Goal: Task Accomplishment & Management: Use online tool/utility

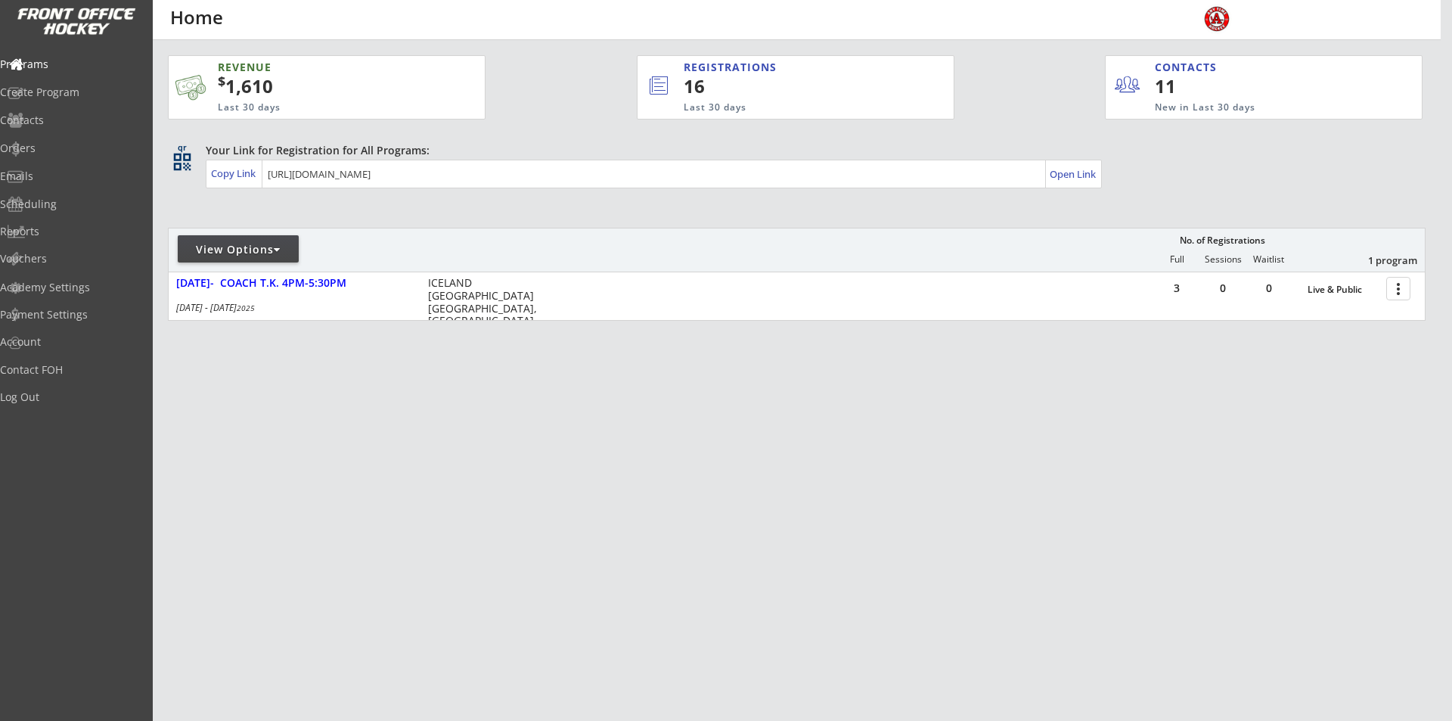
click at [281, 248] on div at bounding box center [277, 249] width 7 height 11
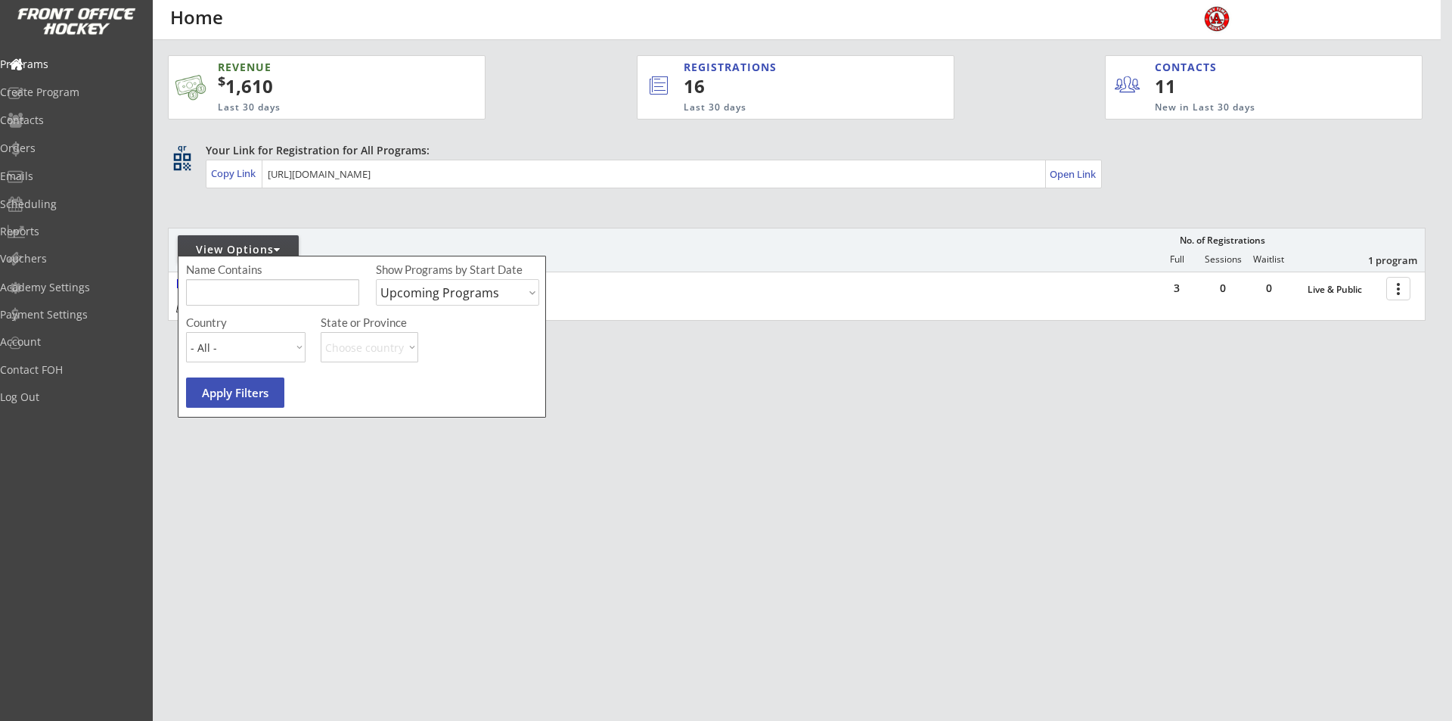
click at [527, 295] on select "Upcoming Programs Past Programs Specific Date Range" at bounding box center [457, 292] width 163 height 26
select select ""Past Programs""
click at [376, 279] on select "Upcoming Programs Past Programs Specific Date Range" at bounding box center [457, 292] width 163 height 26
click at [219, 401] on button "Apply Filters" at bounding box center [235, 392] width 98 height 30
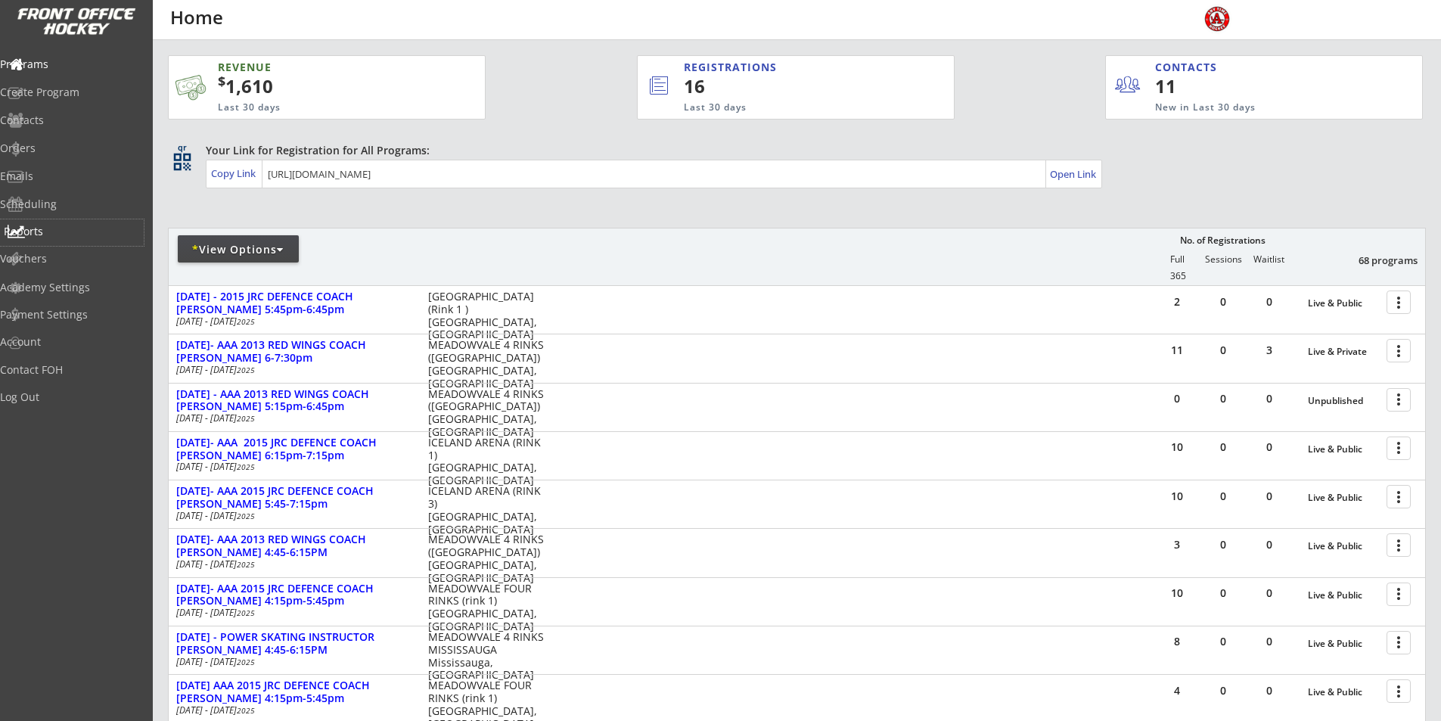
click at [63, 234] on div "Reports" at bounding box center [72, 231] width 136 height 11
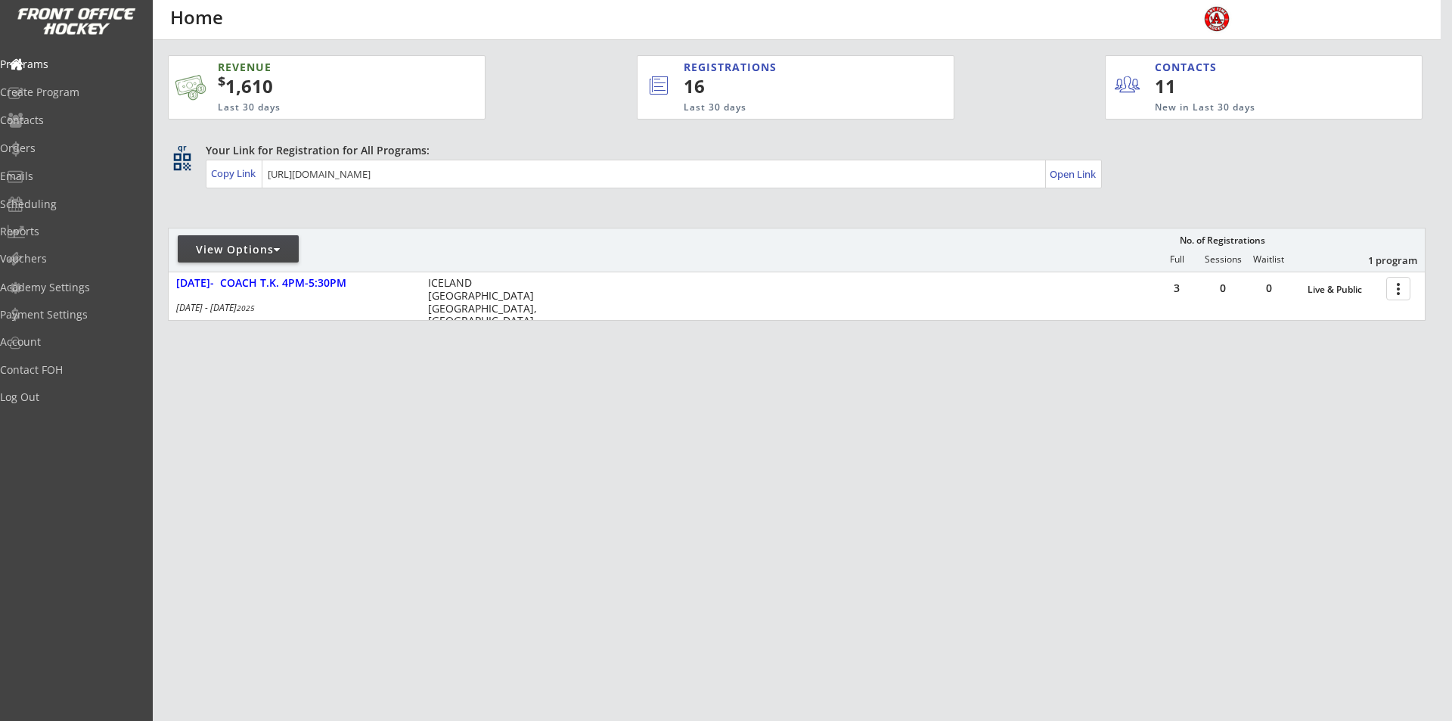
click at [278, 250] on div at bounding box center [277, 249] width 7 height 11
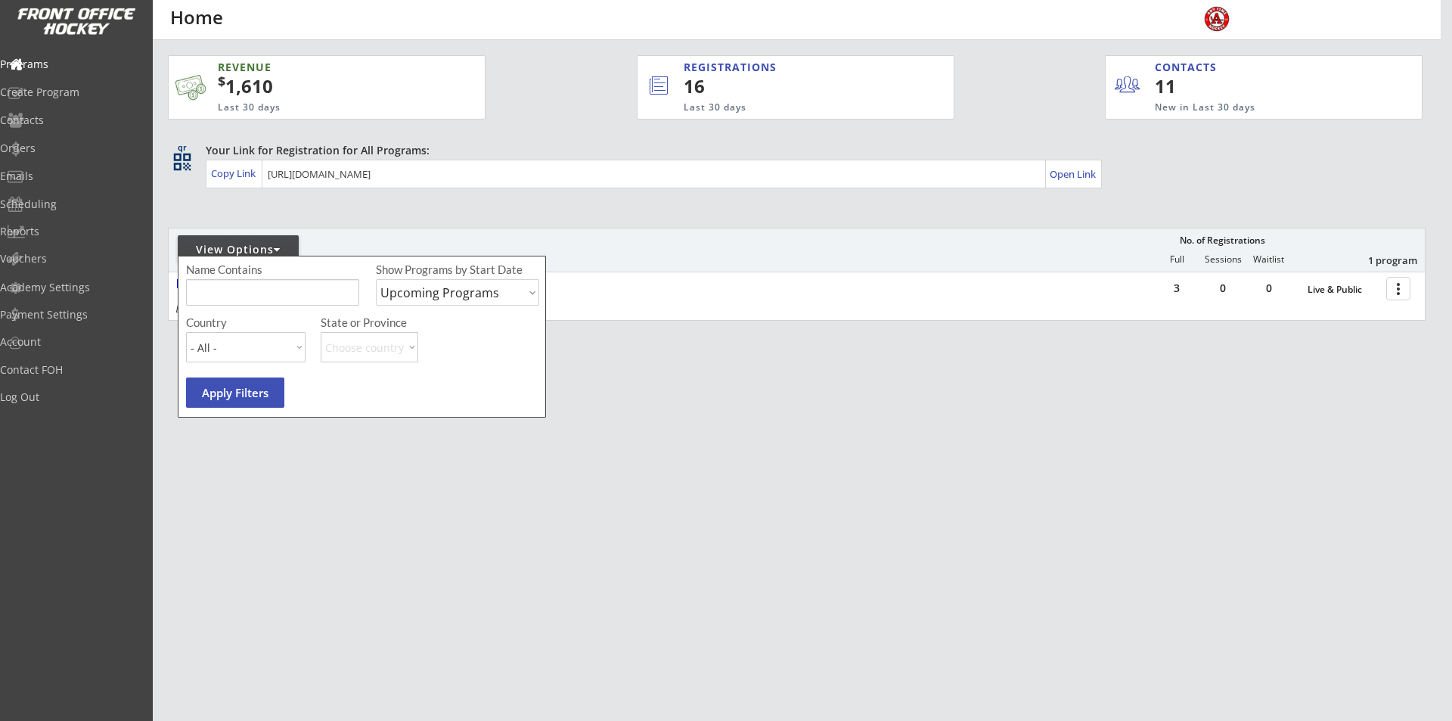
click at [478, 296] on select "Upcoming Programs Past Programs Specific Date Range" at bounding box center [457, 292] width 163 height 26
select select ""Past Programs""
click at [376, 279] on select "Upcoming Programs Past Programs Specific Date Range" at bounding box center [457, 292] width 163 height 26
click at [219, 393] on button "Apply Filters" at bounding box center [235, 392] width 98 height 30
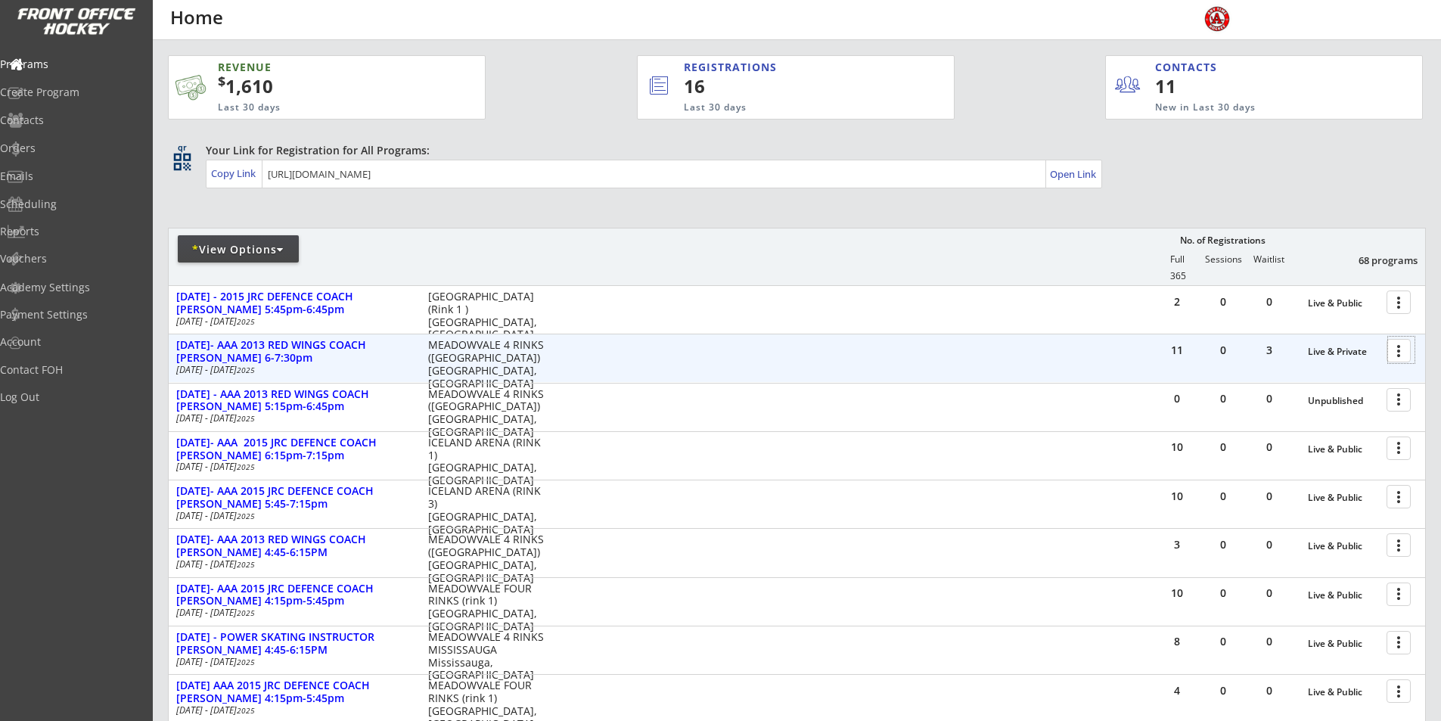
click at [1404, 349] on div at bounding box center [1401, 350] width 26 height 26
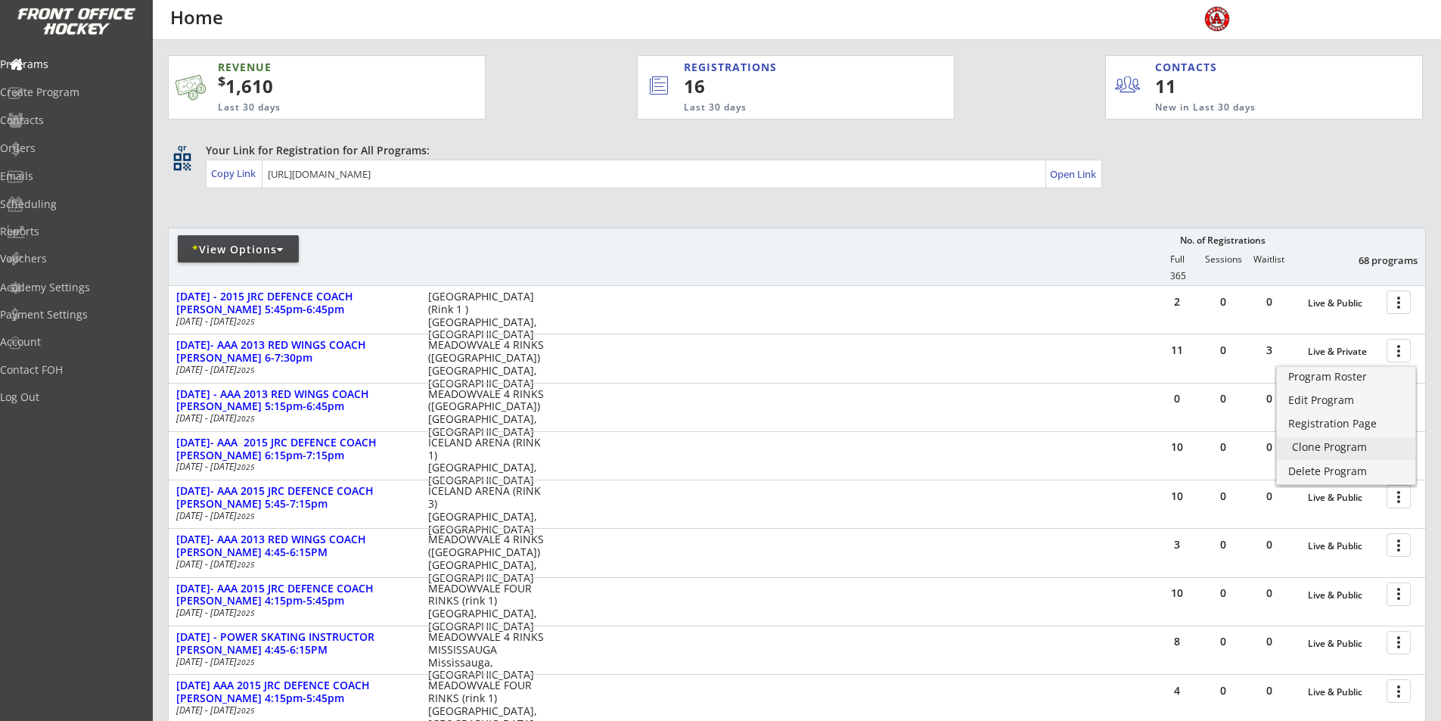
click at [1323, 446] on div "Clone Program" at bounding box center [1346, 447] width 108 height 11
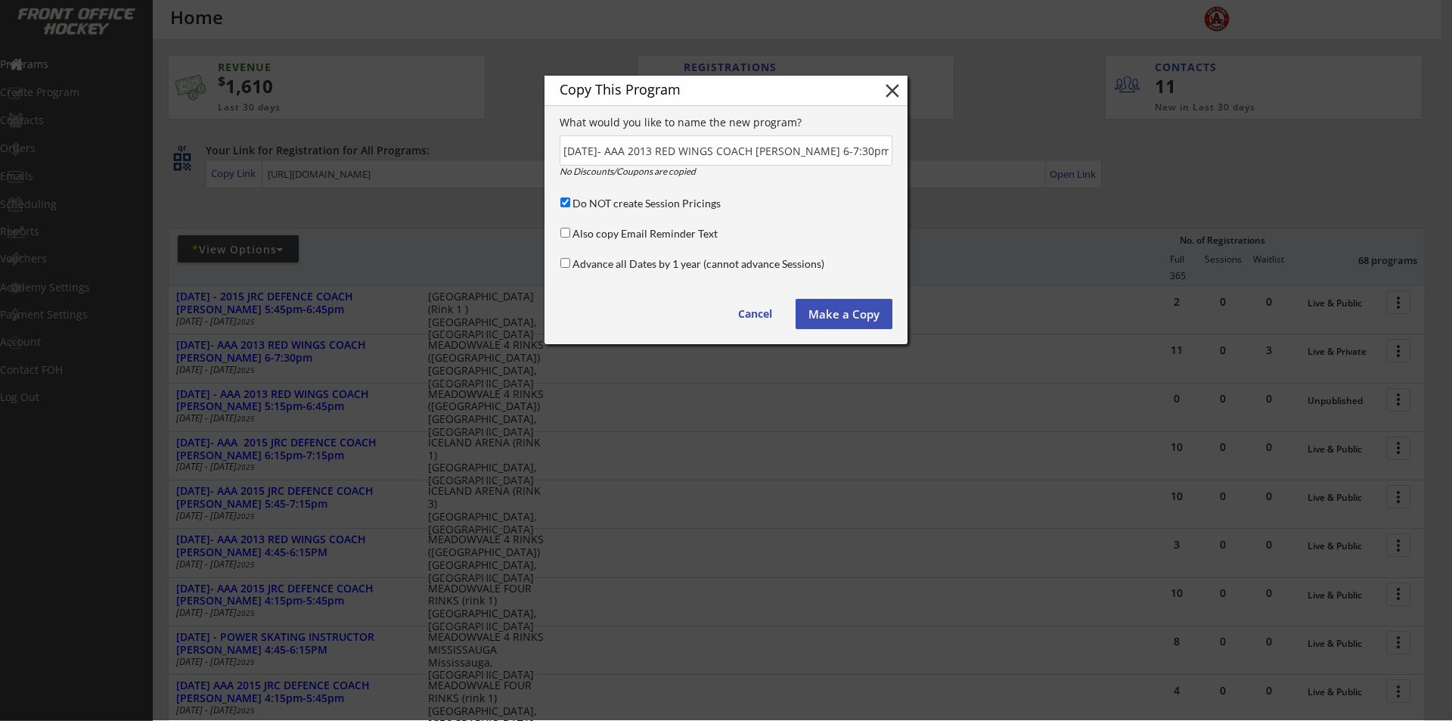
scroll to position [0, 51]
drag, startPoint x: 889, startPoint y: 151, endPoint x: 807, endPoint y: 147, distance: 81.8
click at [805, 147] on input "input" at bounding box center [726, 150] width 333 height 30
click at [700, 147] on input "input" at bounding box center [726, 150] width 333 height 30
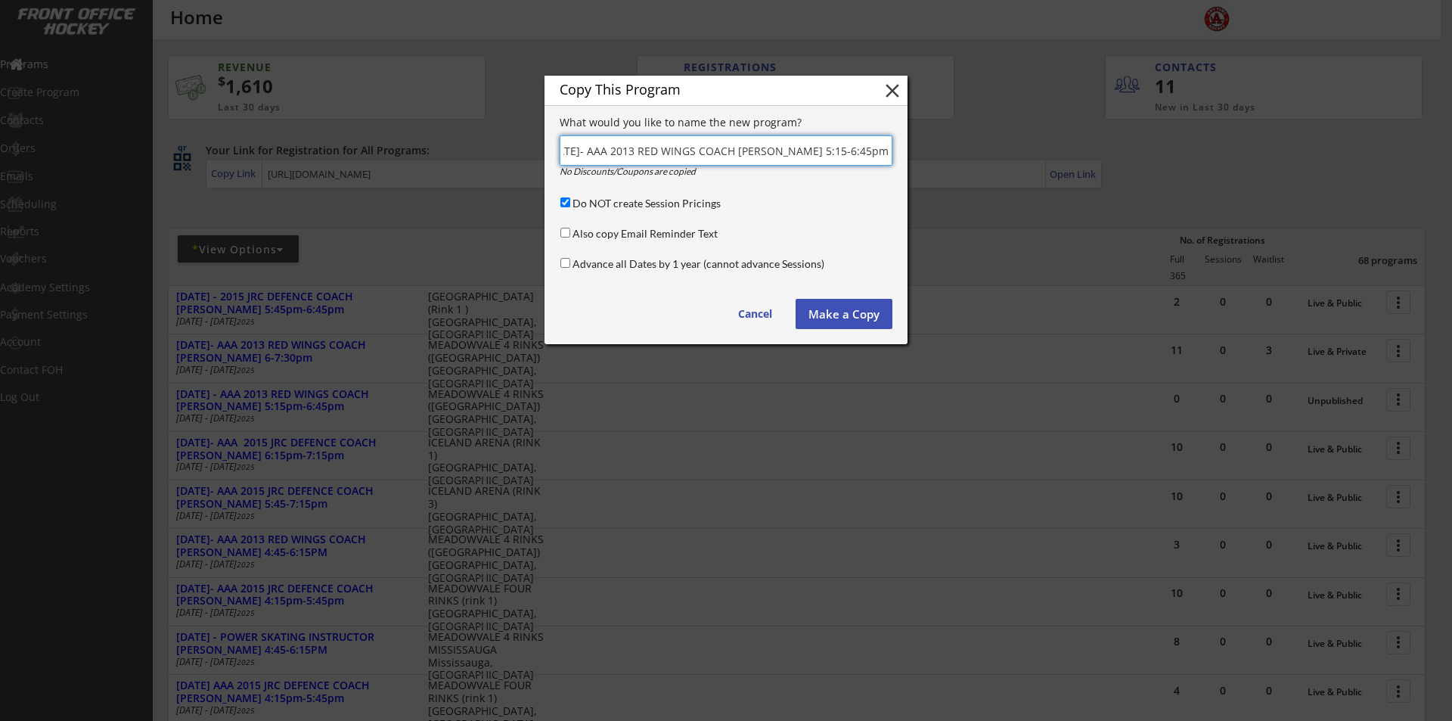
scroll to position [0, 0]
type input "[DATE]- AAA 2013 RED WINGS COACH [PERSON_NAME] 5:15-6:45pm"
click at [563, 199] on input "Do NOT create Session Pricings" at bounding box center [565, 202] width 10 height 10
checkbox input "false"
click at [855, 309] on button "Make a Copy" at bounding box center [844, 314] width 97 height 30
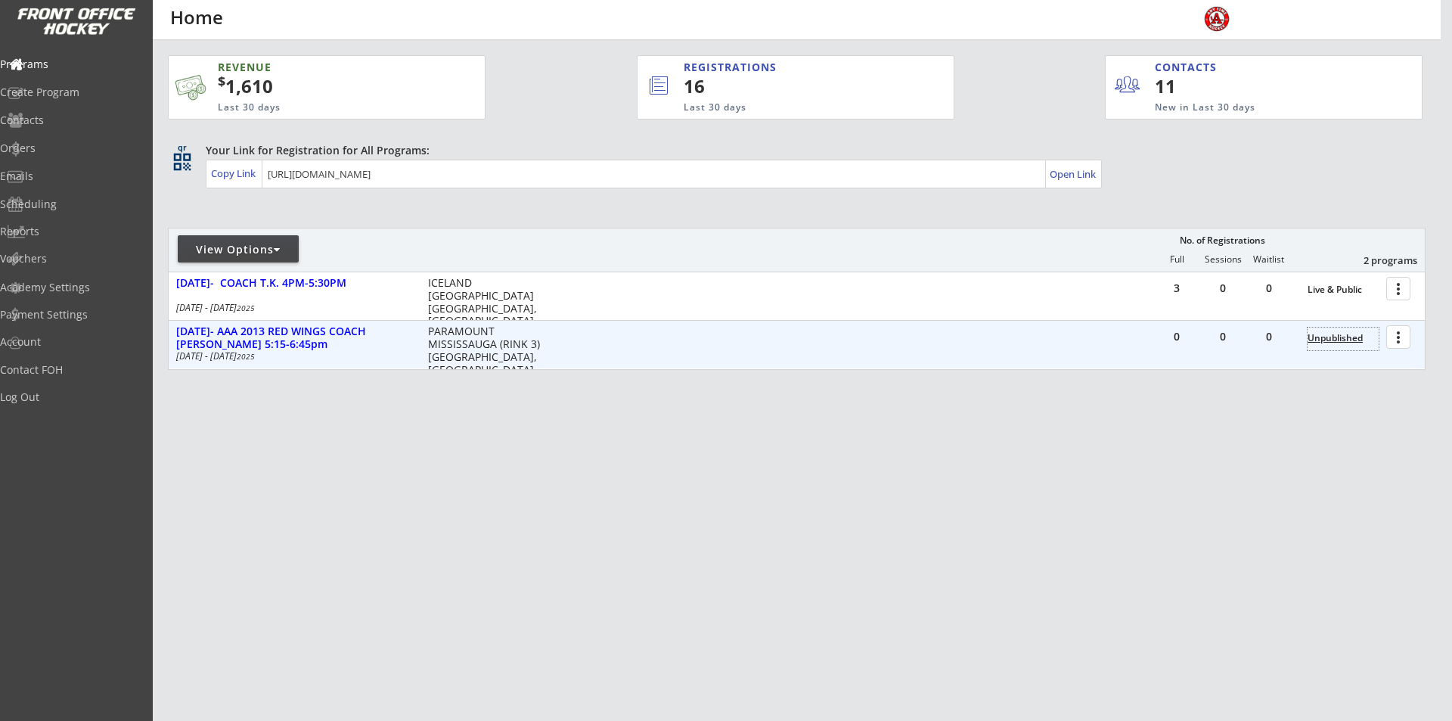
click at [1344, 341] on div "Unpublished" at bounding box center [1342, 338] width 71 height 11
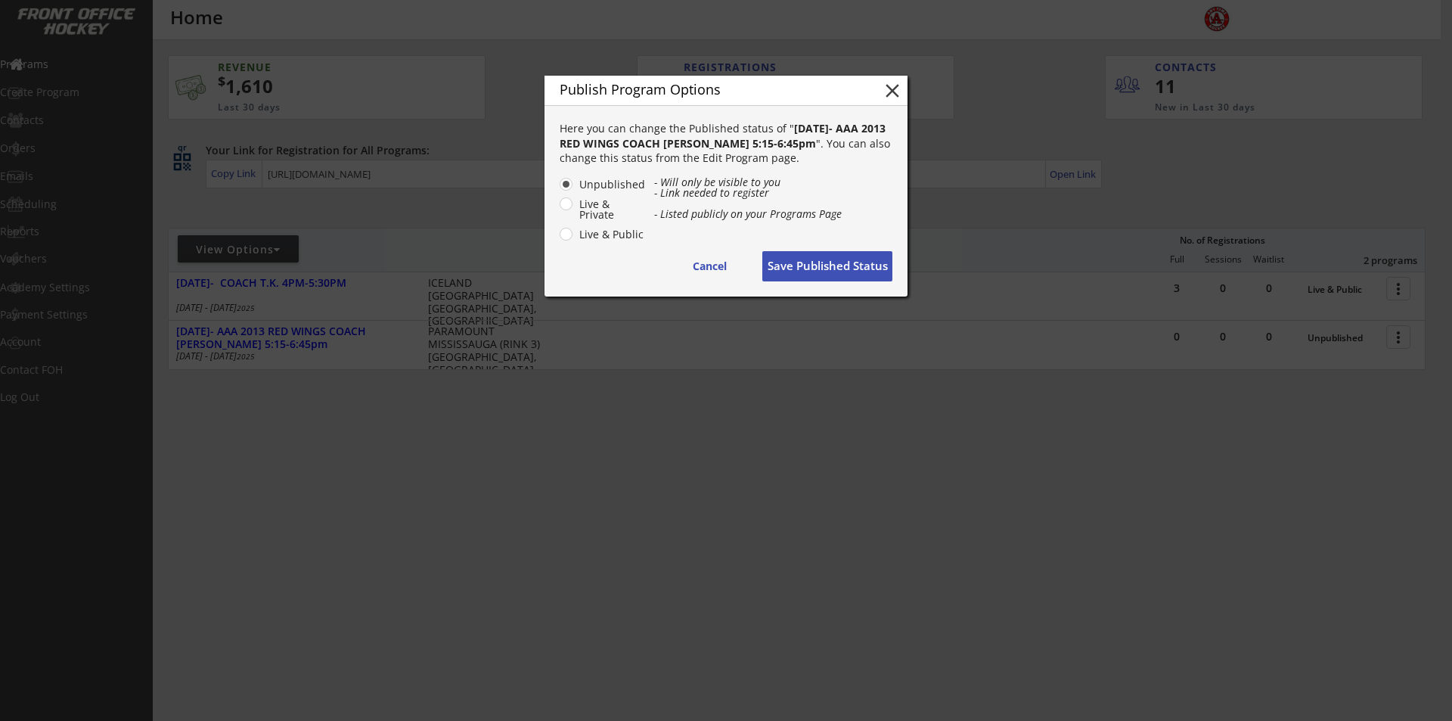
click at [575, 231] on label "Live & Public" at bounding box center [610, 234] width 71 height 11
click at [558, 189] on input "Live & Public" at bounding box center [553, 184] width 10 height 10
radio input "true"
click at [836, 262] on button "Save Published Status" at bounding box center [827, 266] width 130 height 30
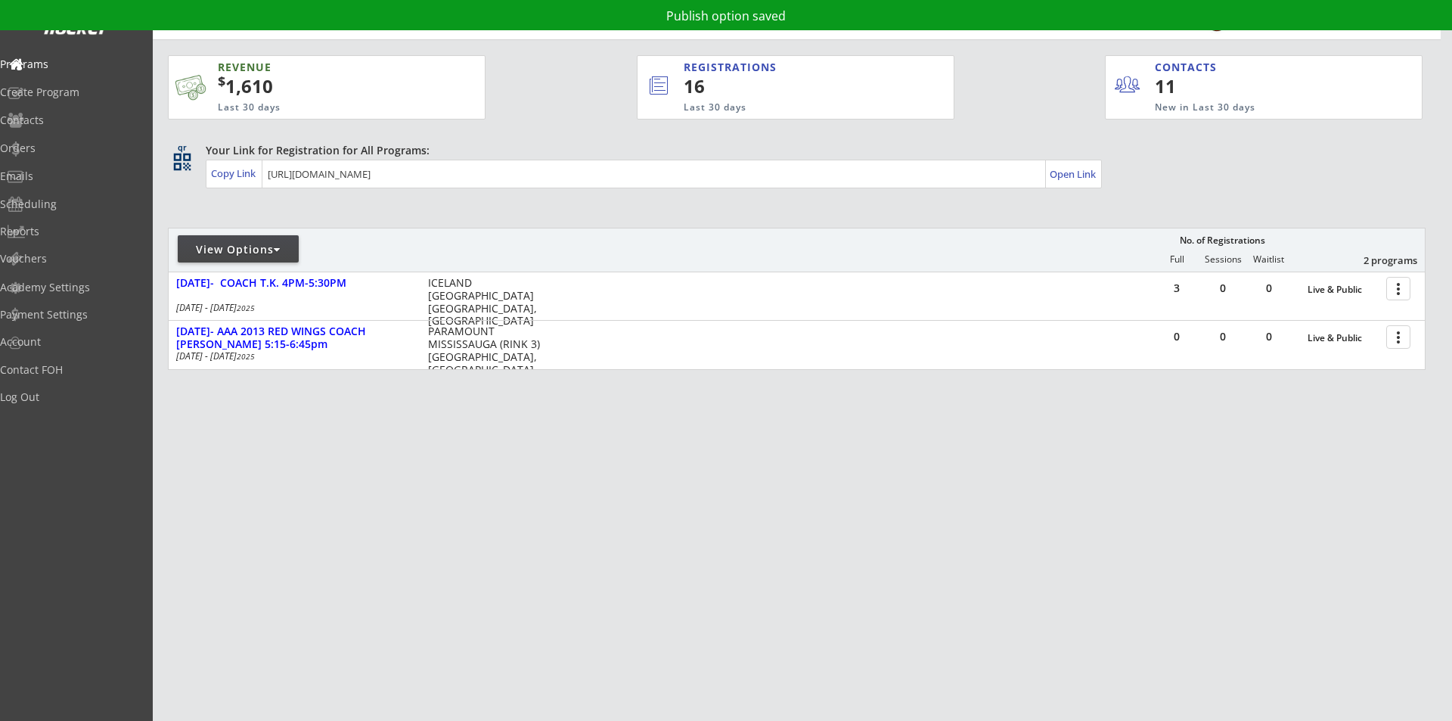
click at [755, 439] on div "REVENUE $ 1,610 Last 30 days REGISTRATIONS 16 Last 30 days CONTACTS 11 New in L…" at bounding box center [797, 284] width 1258 height 488
